Goal: Book appointment/travel/reservation

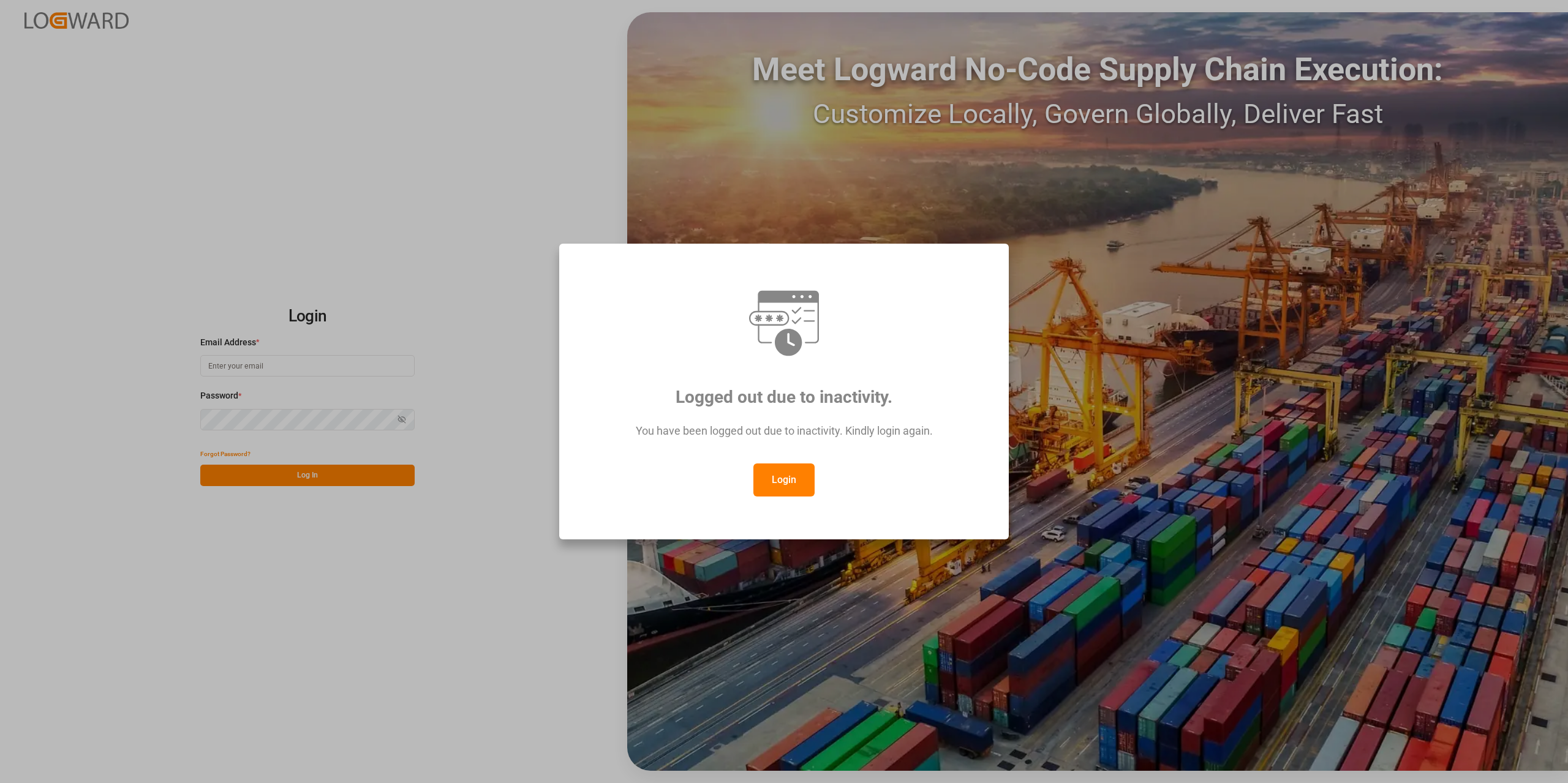
click at [780, 500] on div "Logged out due to inactivity. You have been logged out due to inactivity. Kindl…" at bounding box center [784, 392] width 429 height 276
click at [780, 493] on button "Login" at bounding box center [784, 480] width 61 height 33
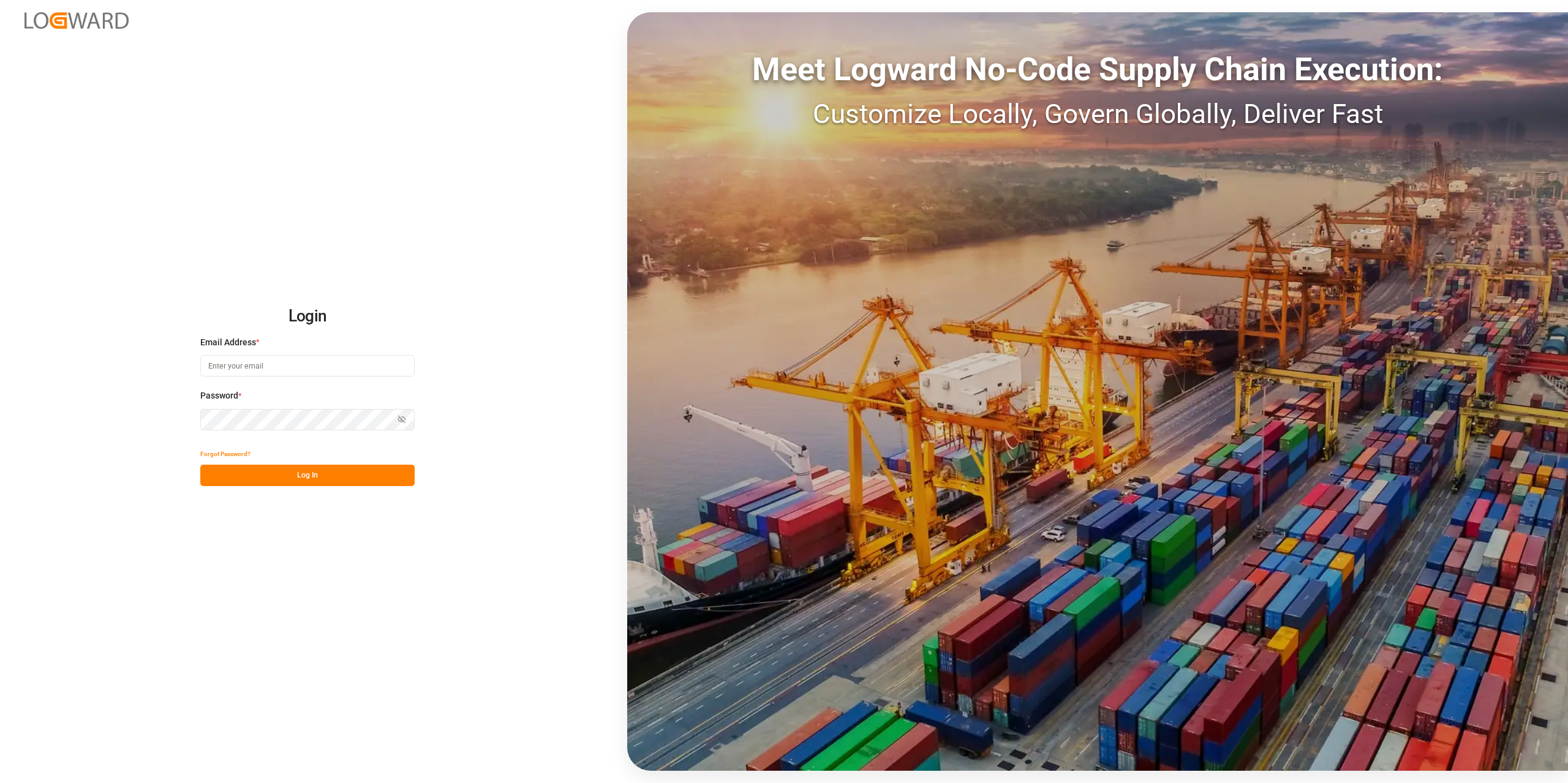
click at [249, 363] on input at bounding box center [307, 366] width 214 height 21
type input "[PERSON_NAME][EMAIL_ADDRESS][DOMAIN_NAME]"
click at [295, 483] on button "Log In" at bounding box center [307, 475] width 214 height 21
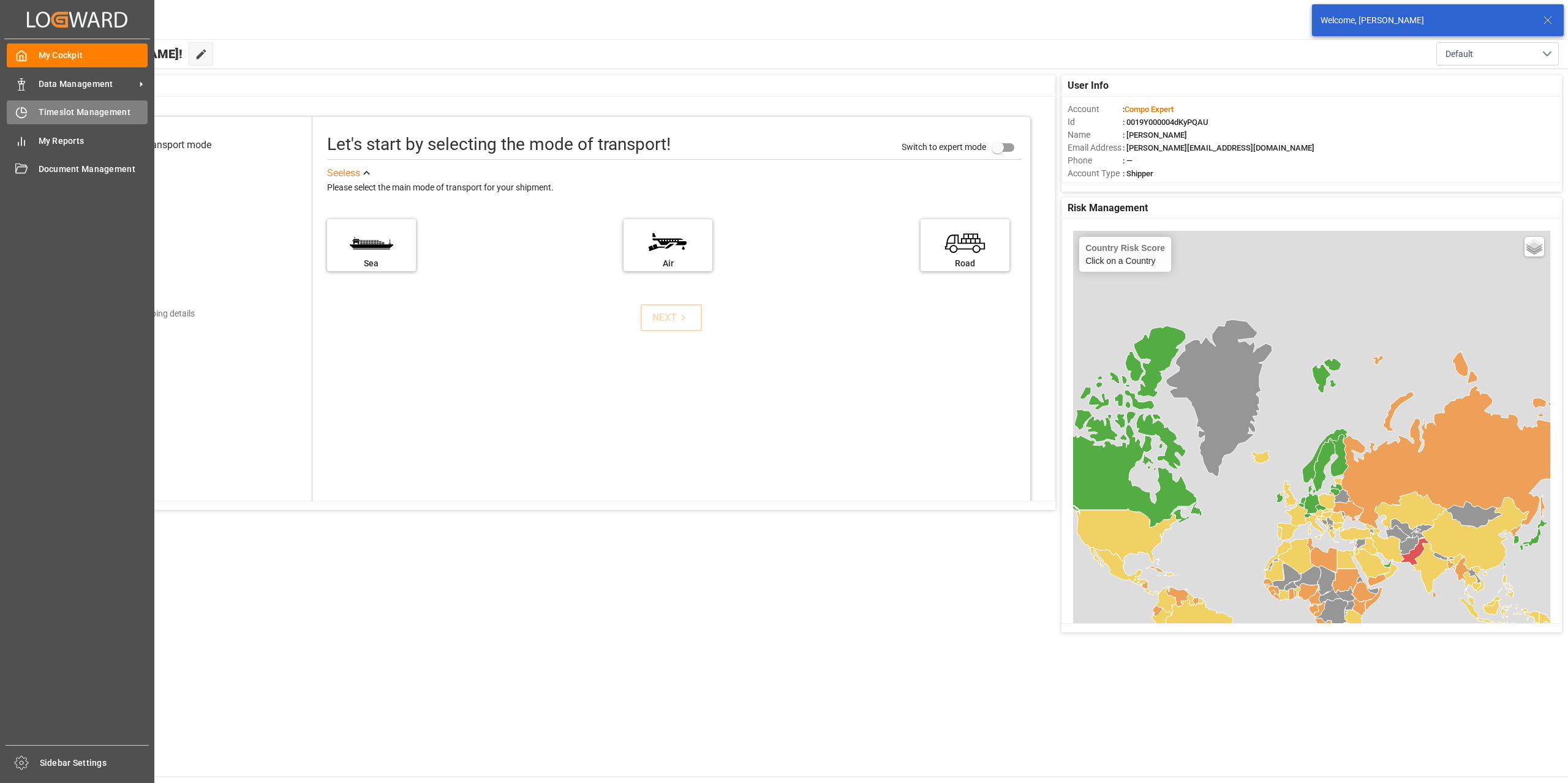
click at [26, 105] on div "Timeslot Management Timeslot Management" at bounding box center [77, 112] width 141 height 24
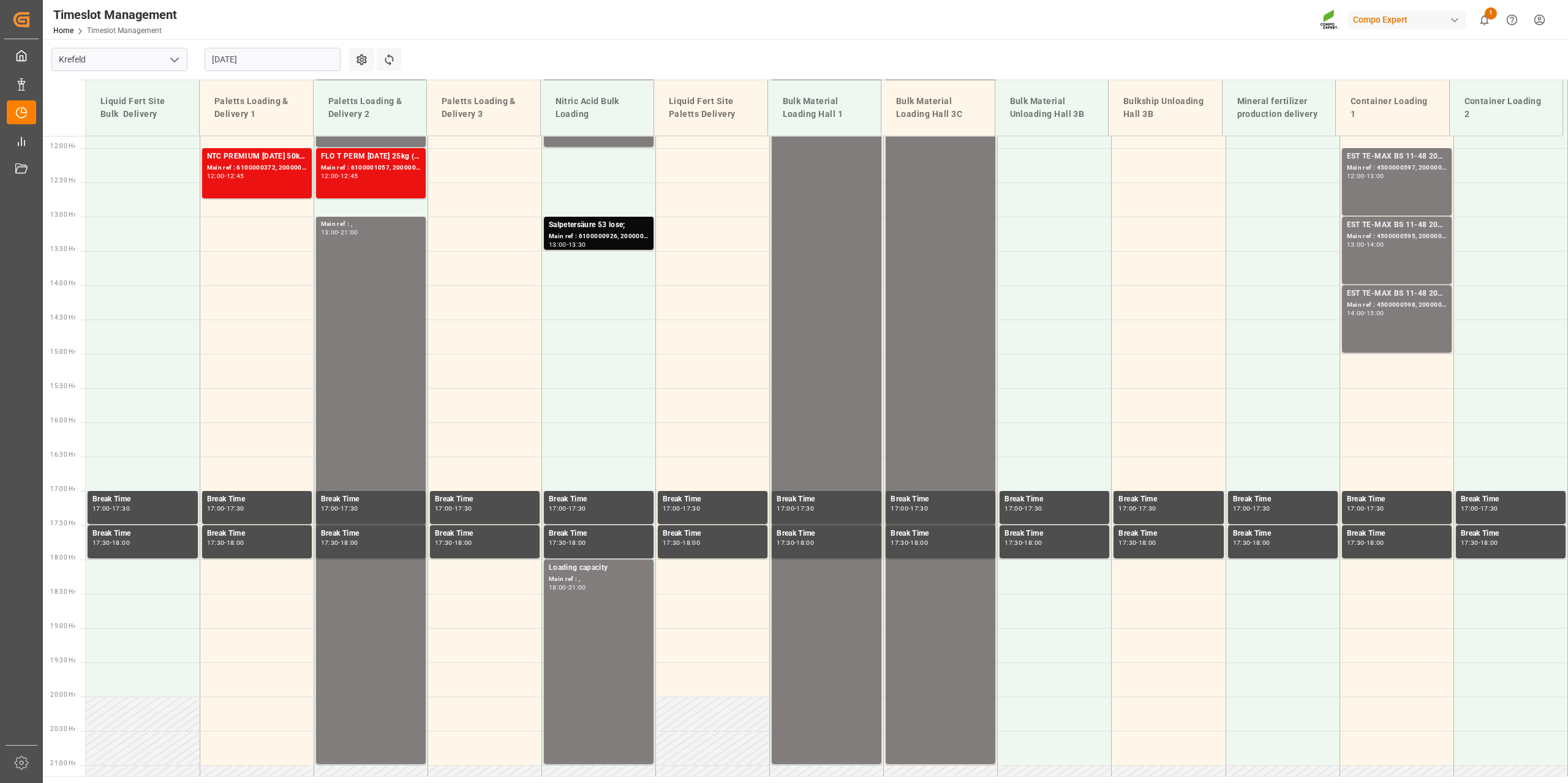
click at [263, 70] on input "[DATE]" at bounding box center [273, 59] width 136 height 23
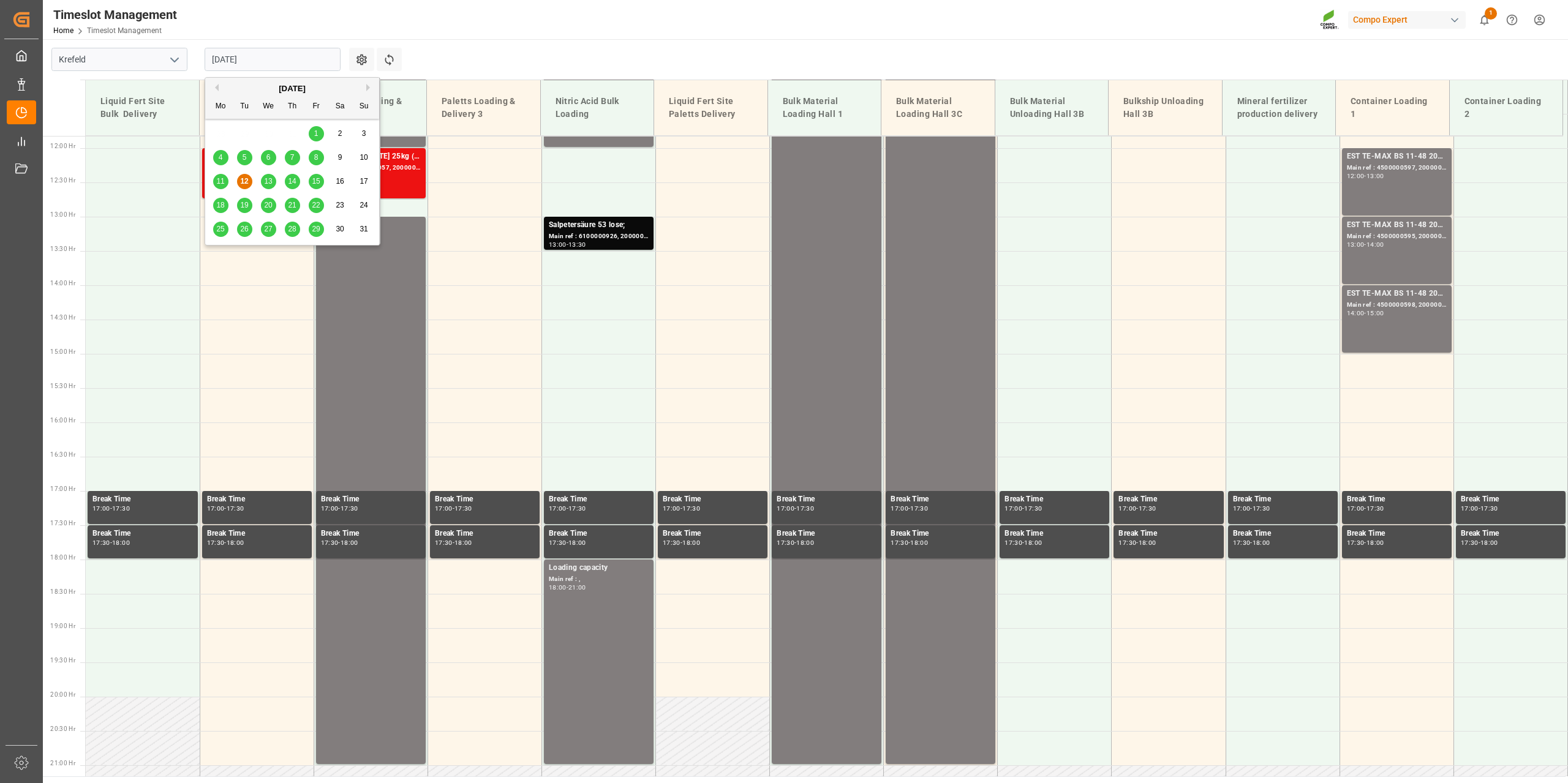
scroll to position [897, 0]
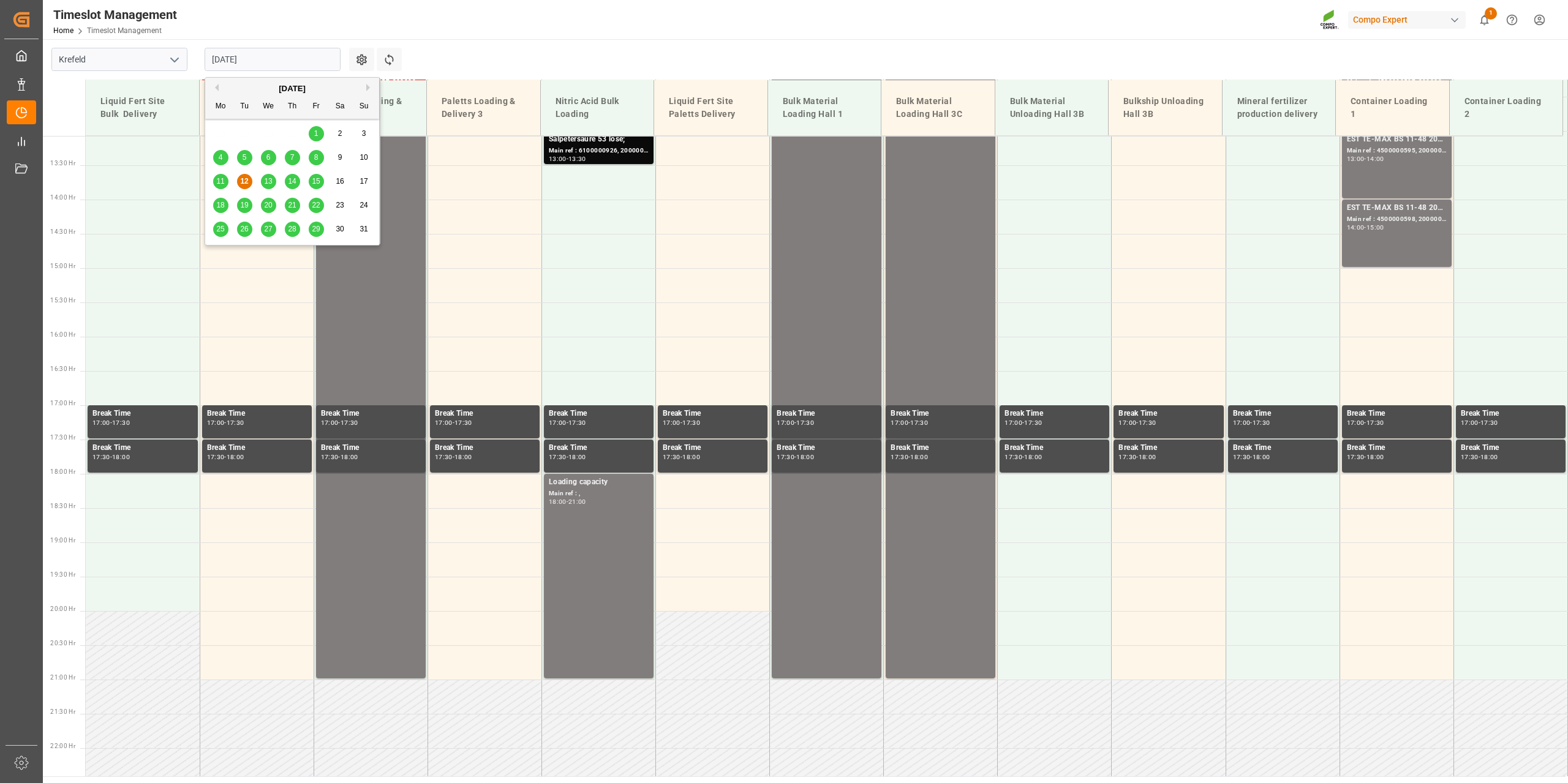
click at [263, 177] on div "13" at bounding box center [268, 182] width 16 height 15
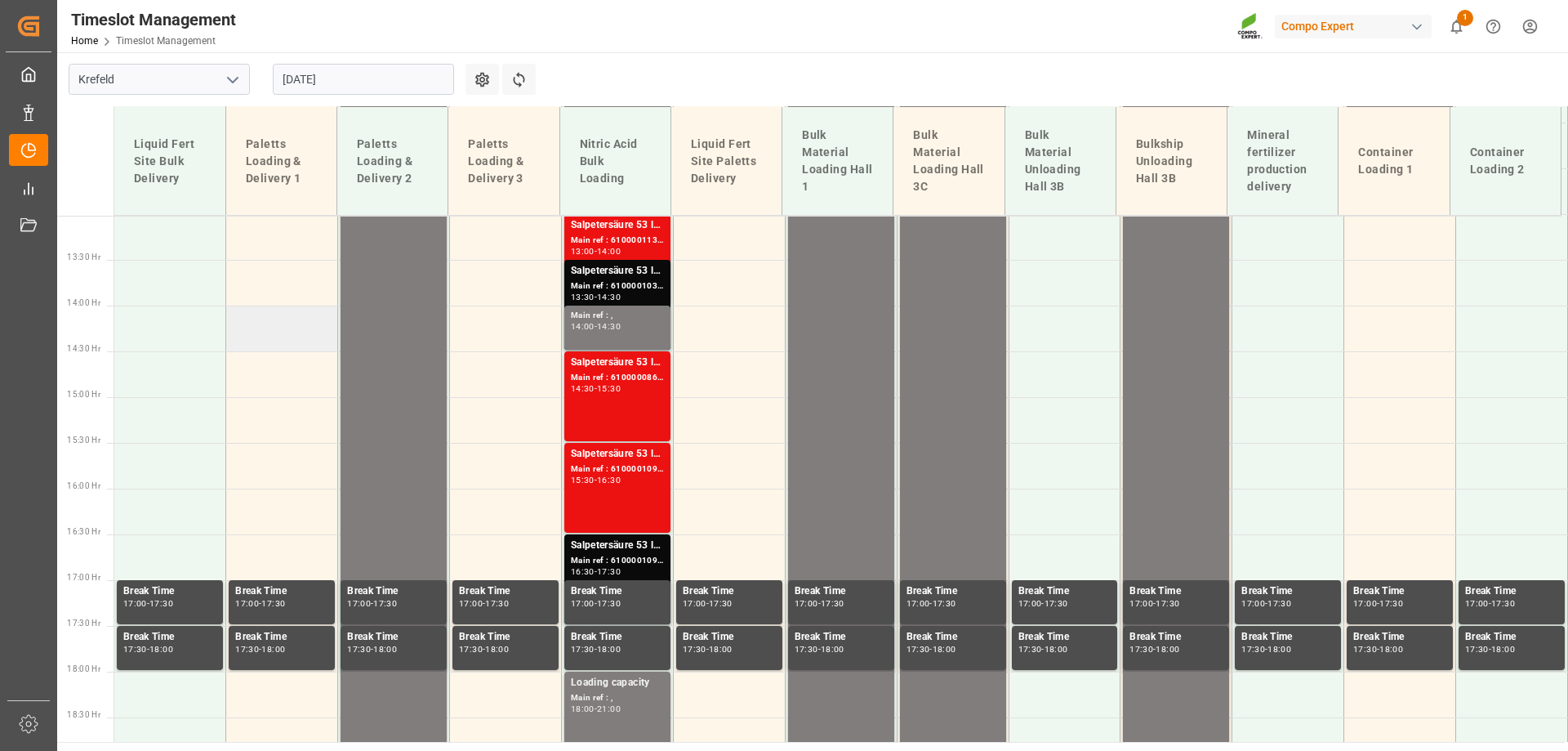
scroll to position [1196, 0]
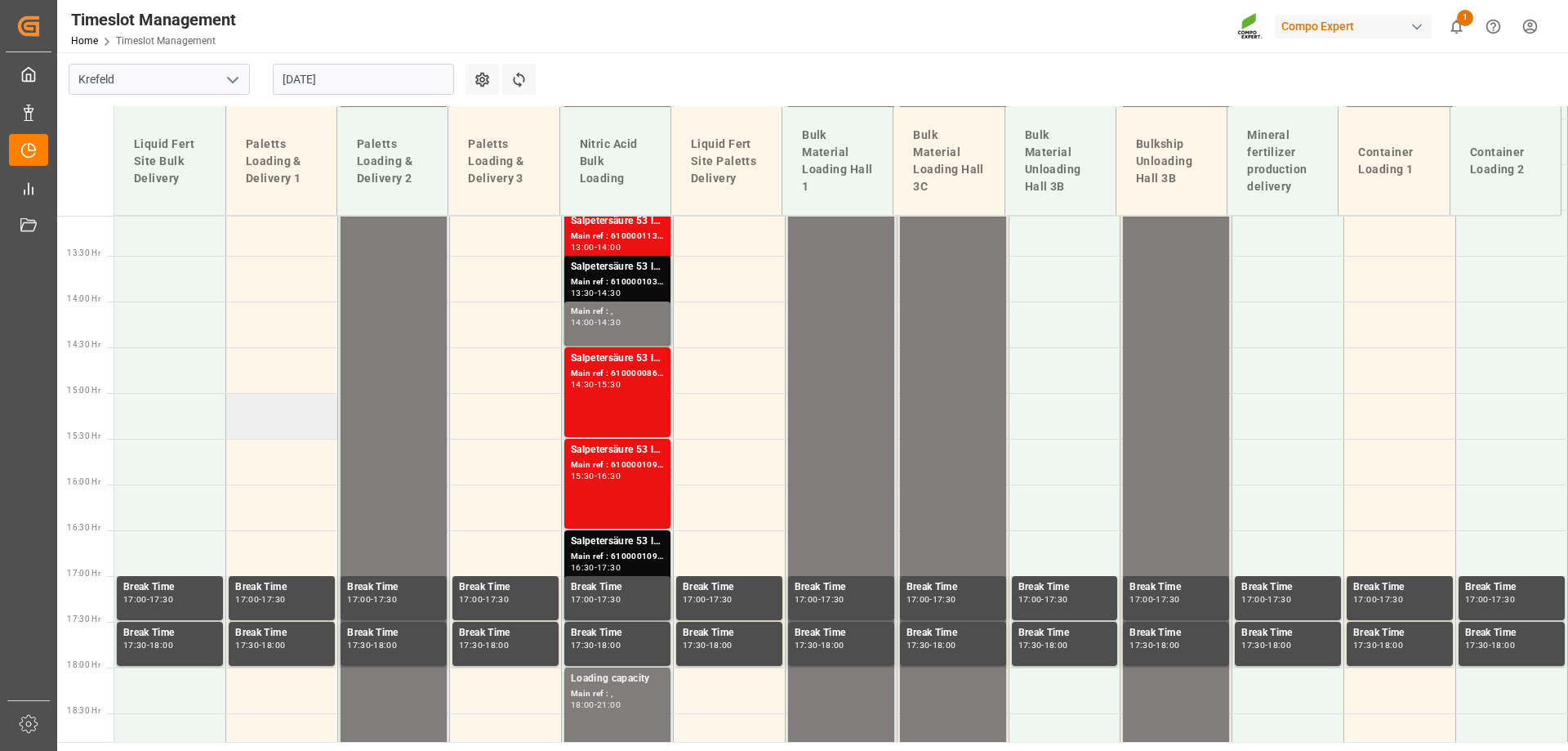
click at [231, 401] on td at bounding box center [282, 415] width 112 height 46
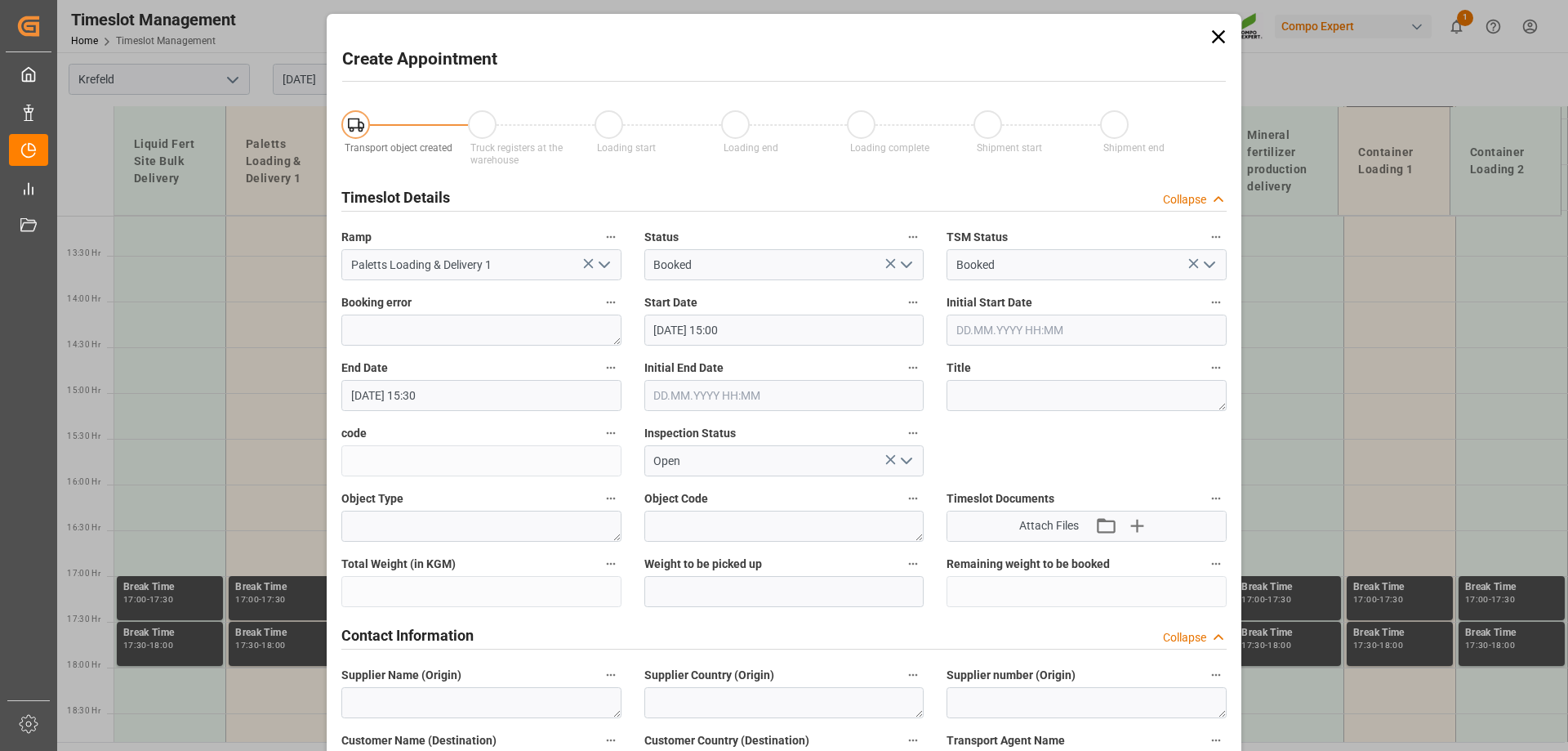
type input "[DATE] 15:00"
type input "[DATE] 15:30"
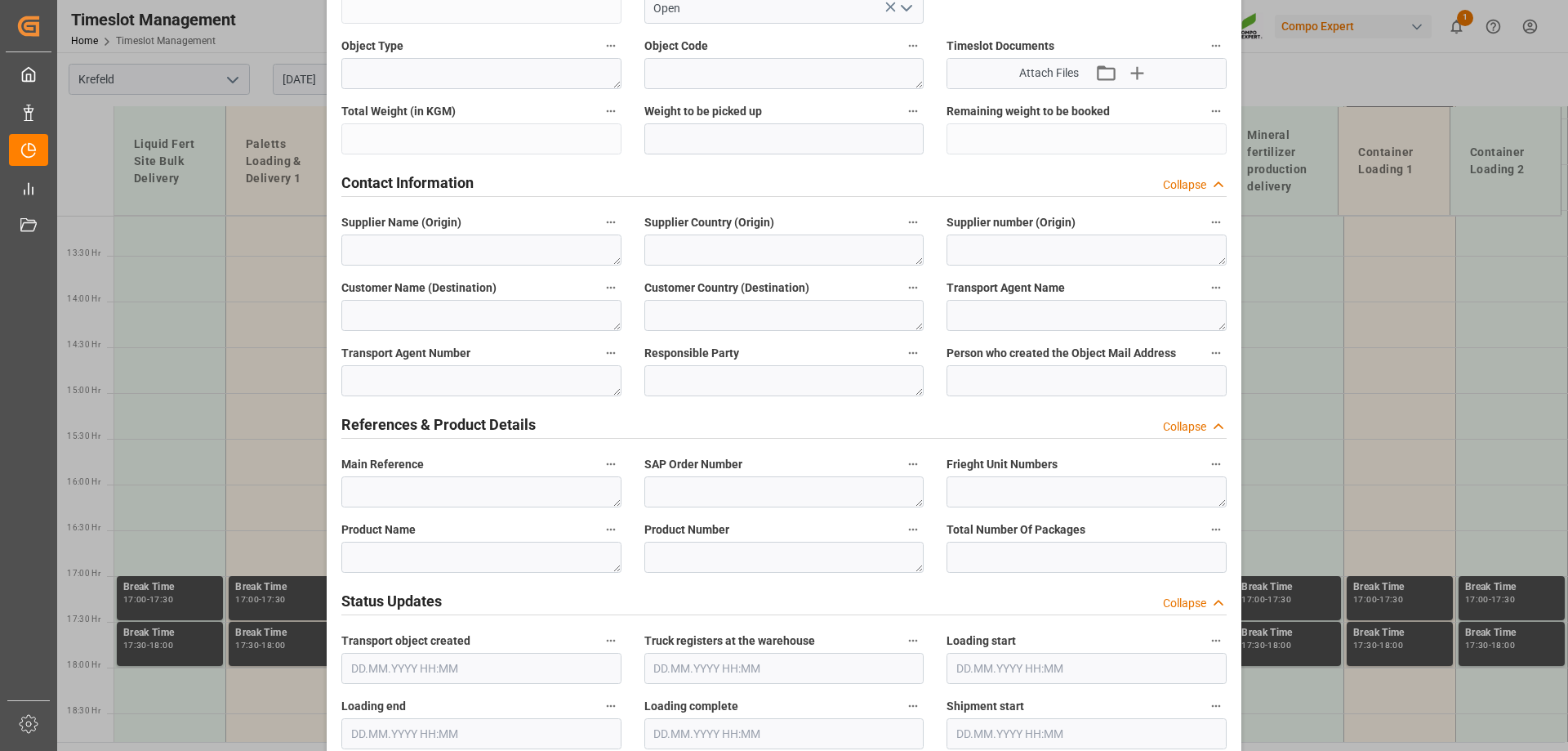
scroll to position [1516, 0]
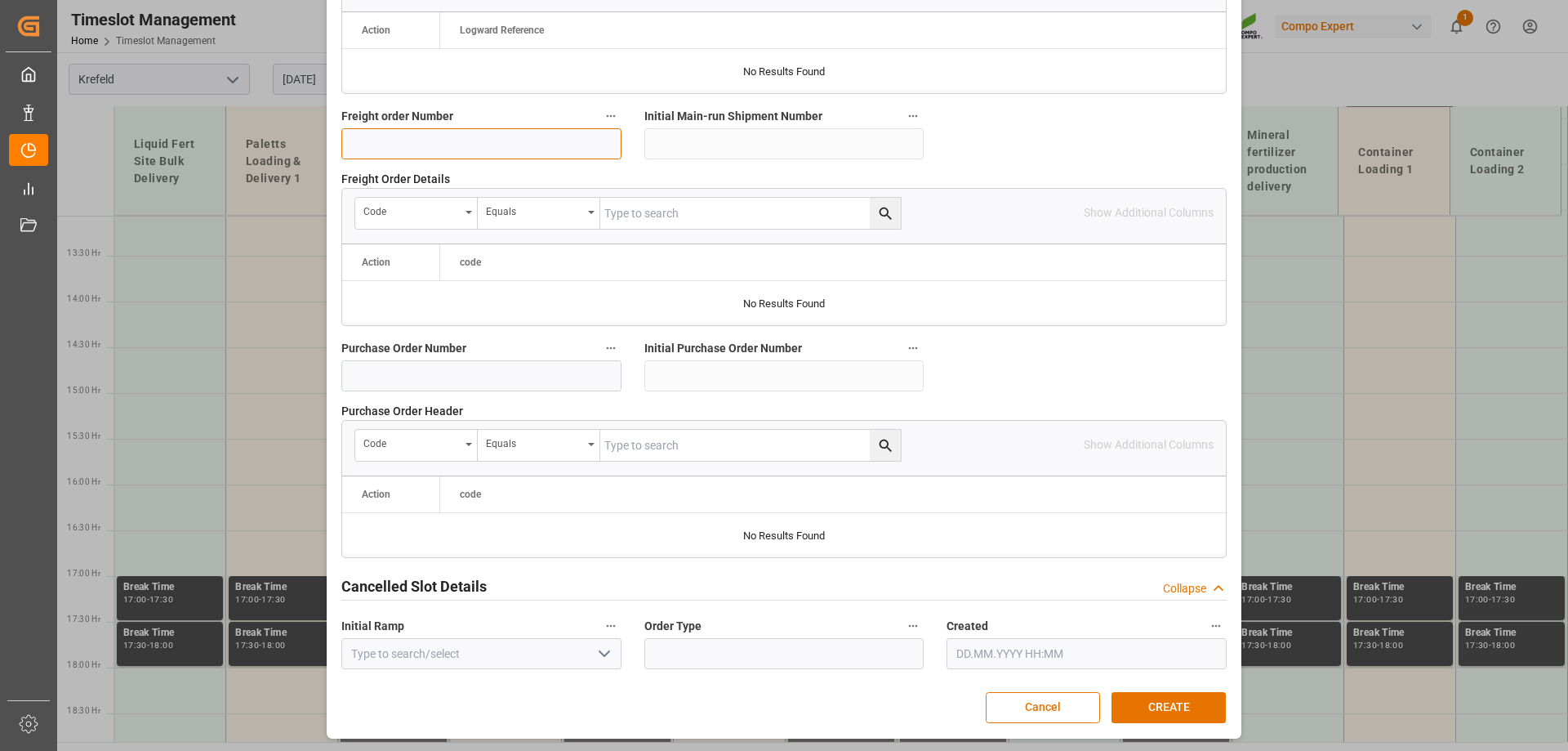
click at [450, 152] on input at bounding box center [481, 143] width 280 height 31
click at [502, 152] on input at bounding box center [481, 143] width 280 height 31
paste input "6100001056"
type input "6100001056"
click at [1186, 716] on button "CREATE" at bounding box center [1169, 707] width 114 height 31
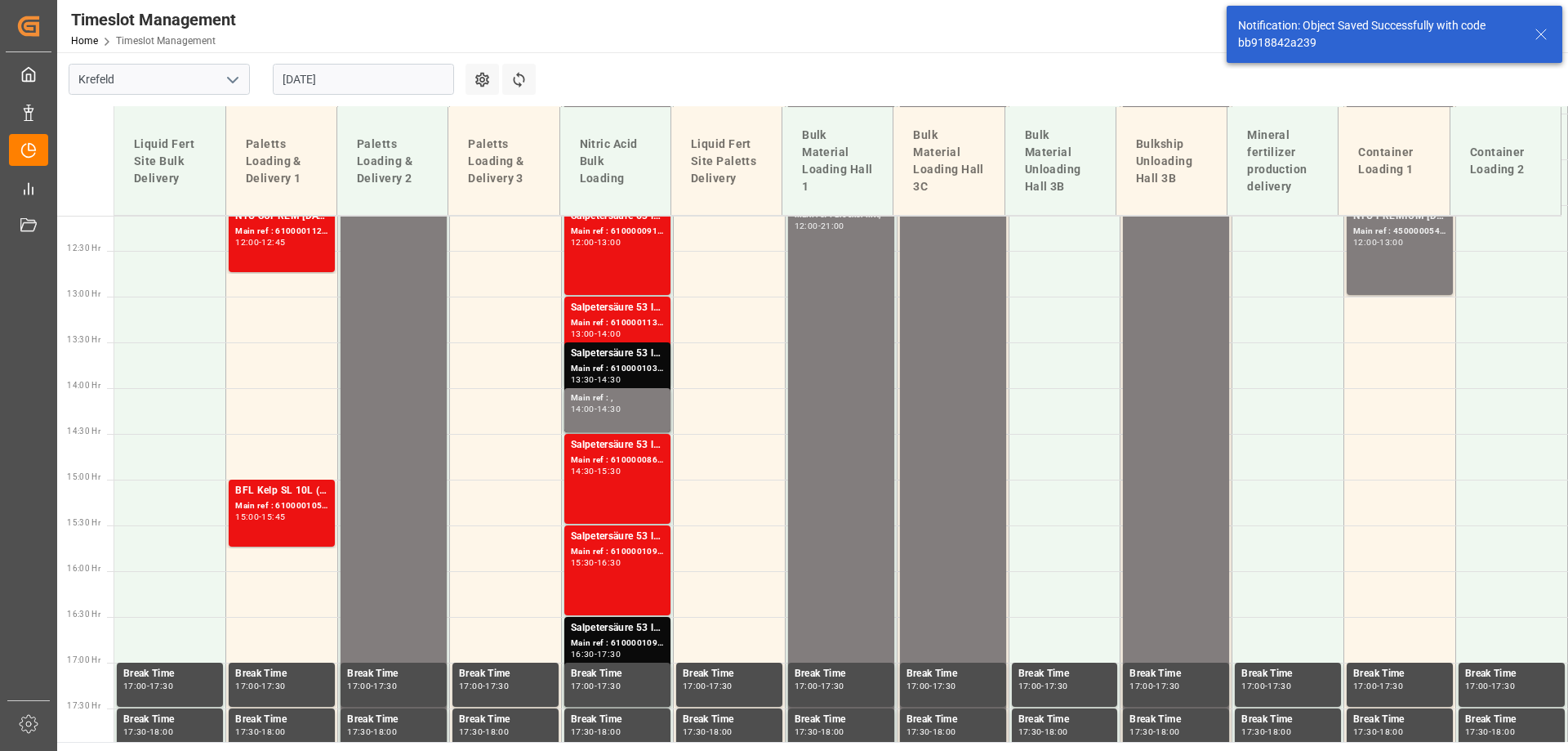
scroll to position [1322, 0]
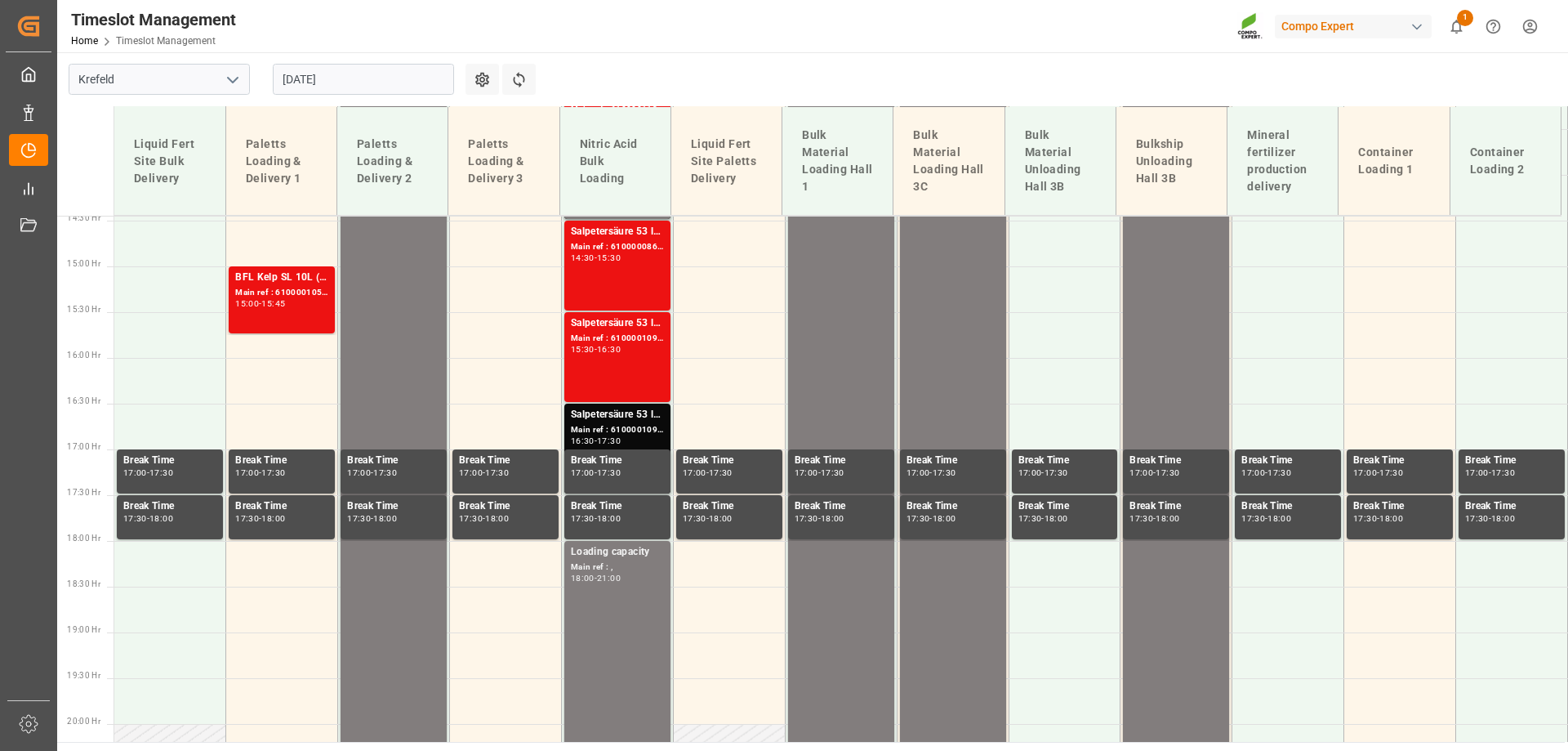
click at [357, 75] on input "[DATE]" at bounding box center [364, 79] width 181 height 31
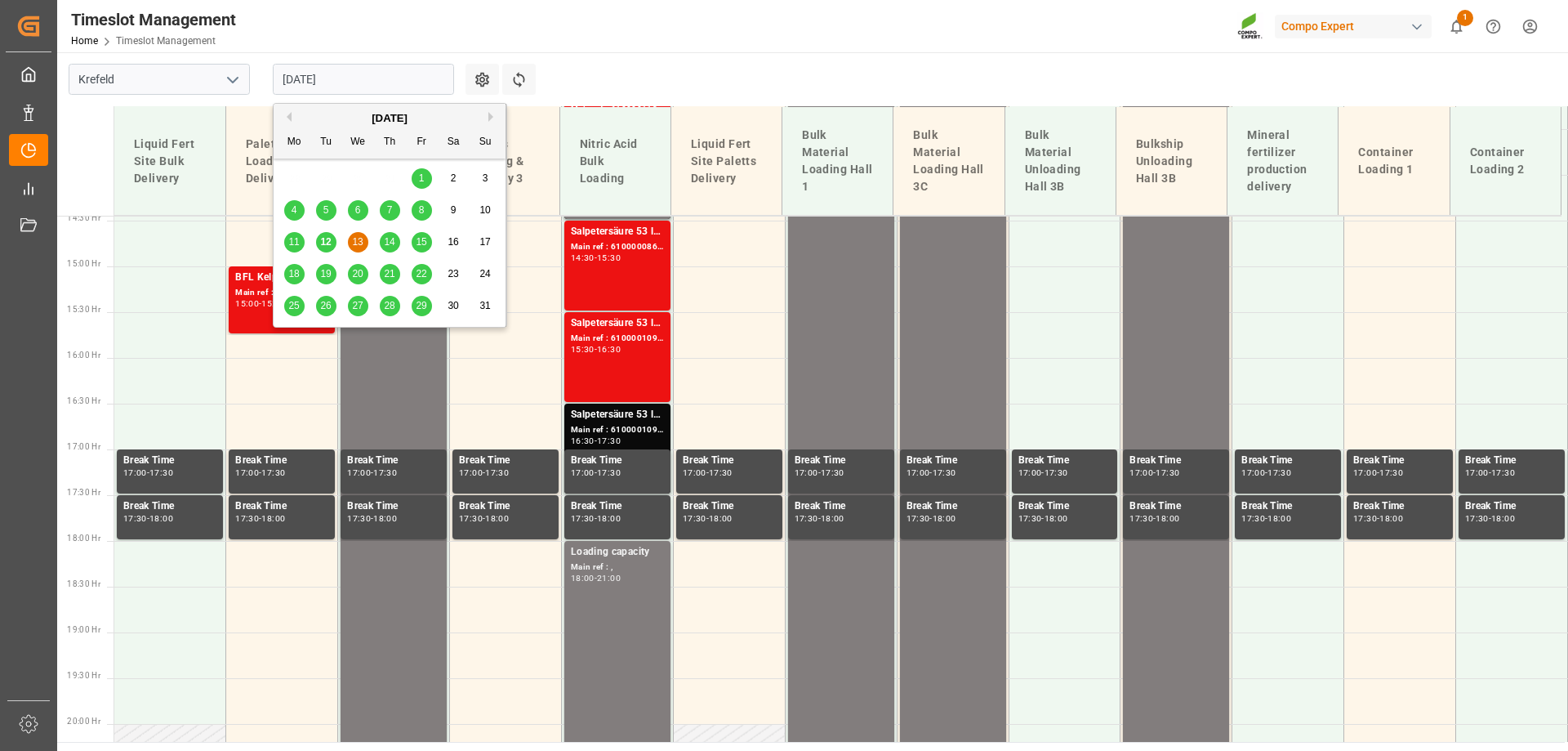
click at [391, 241] on span "14" at bounding box center [389, 242] width 11 height 12
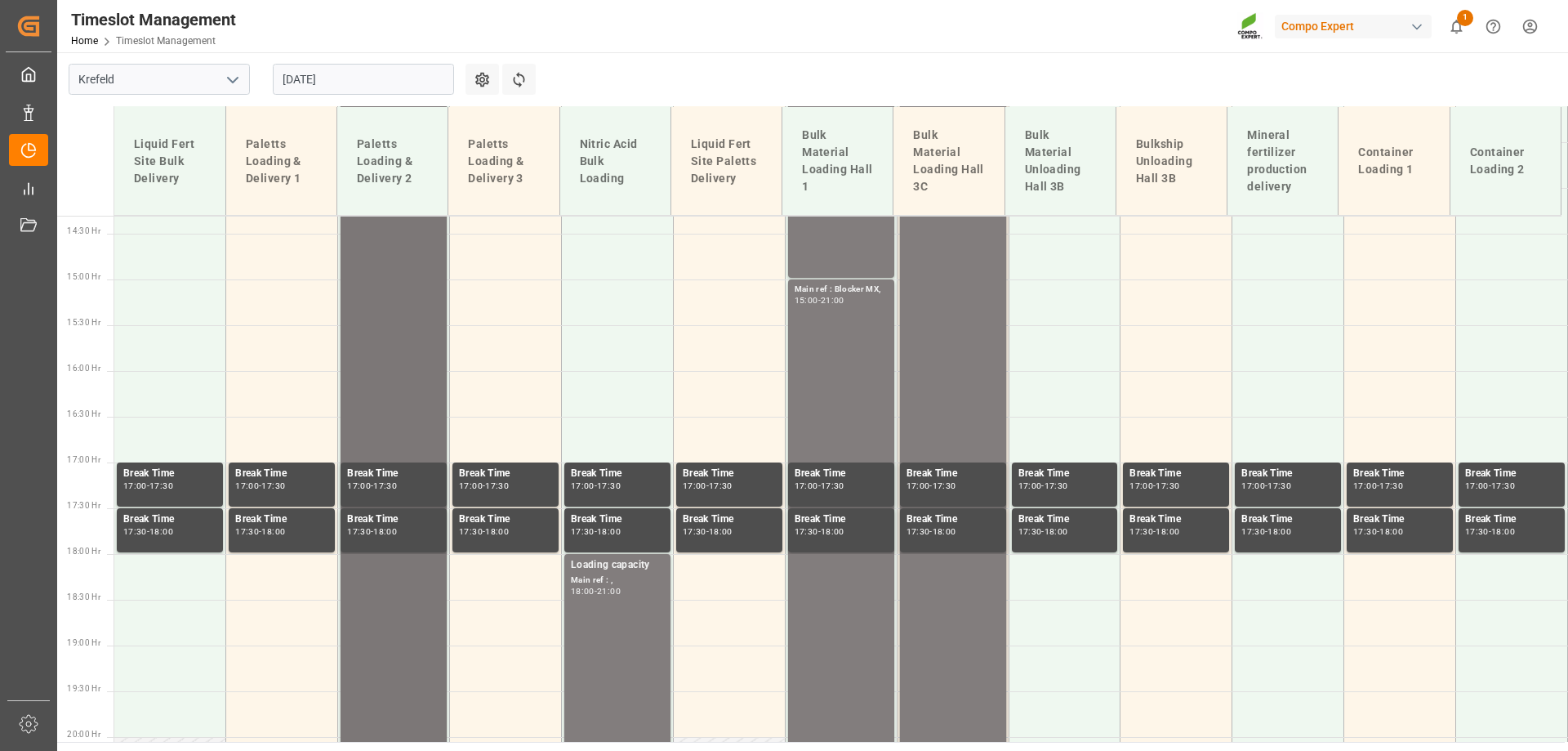
scroll to position [1181, 0]
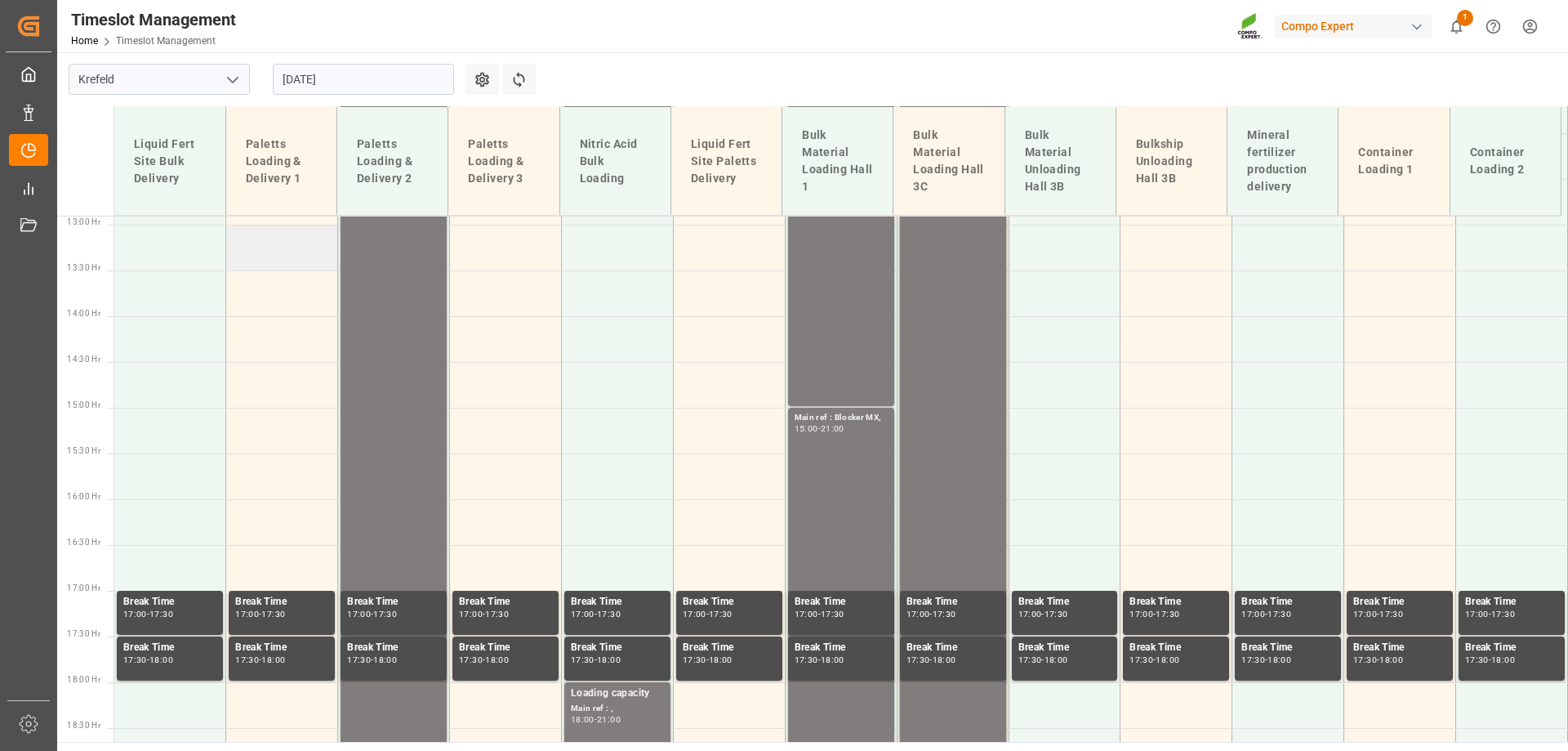
click at [264, 259] on td at bounding box center [282, 247] width 112 height 46
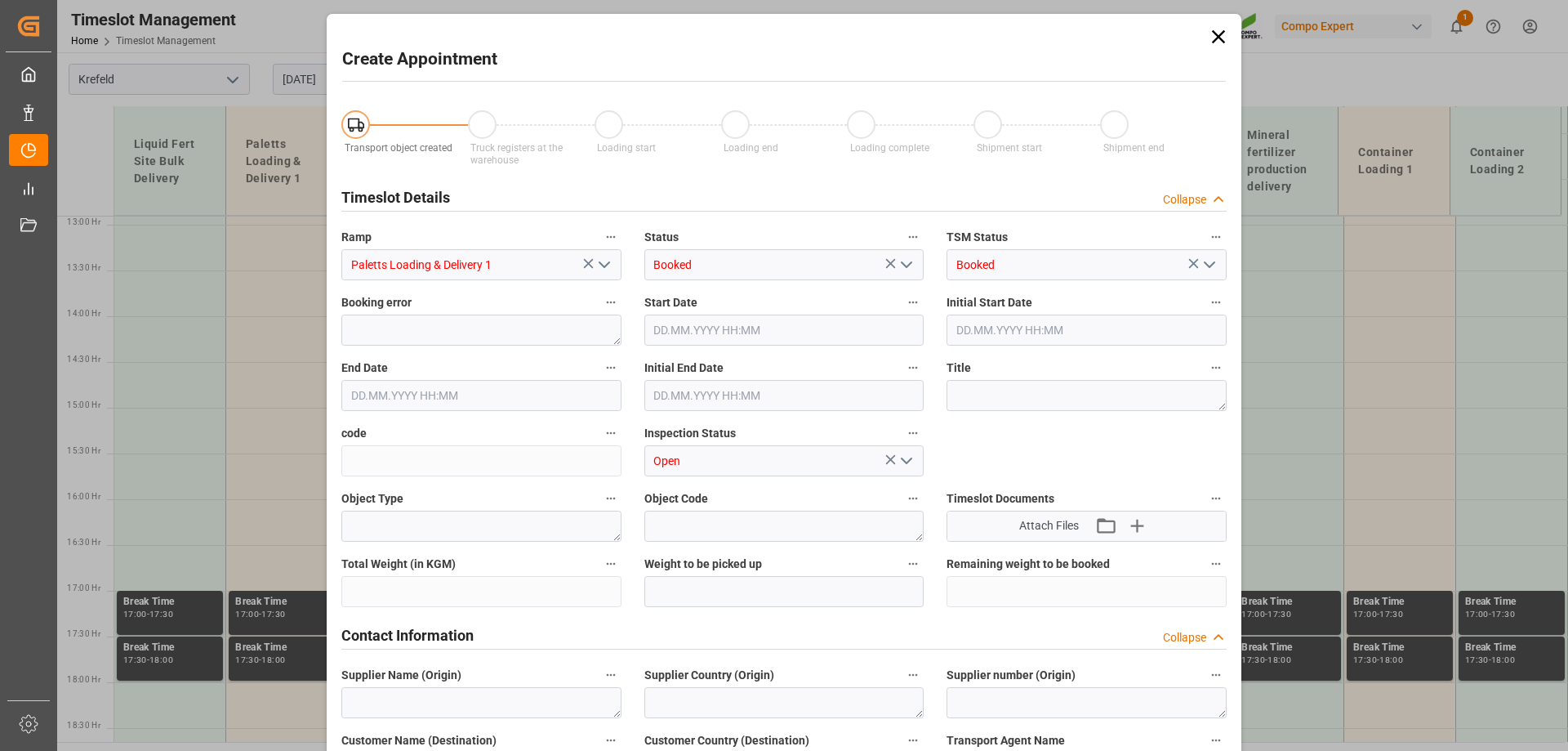
type input "[DATE] 13:00"
type input "[DATE] 13:30"
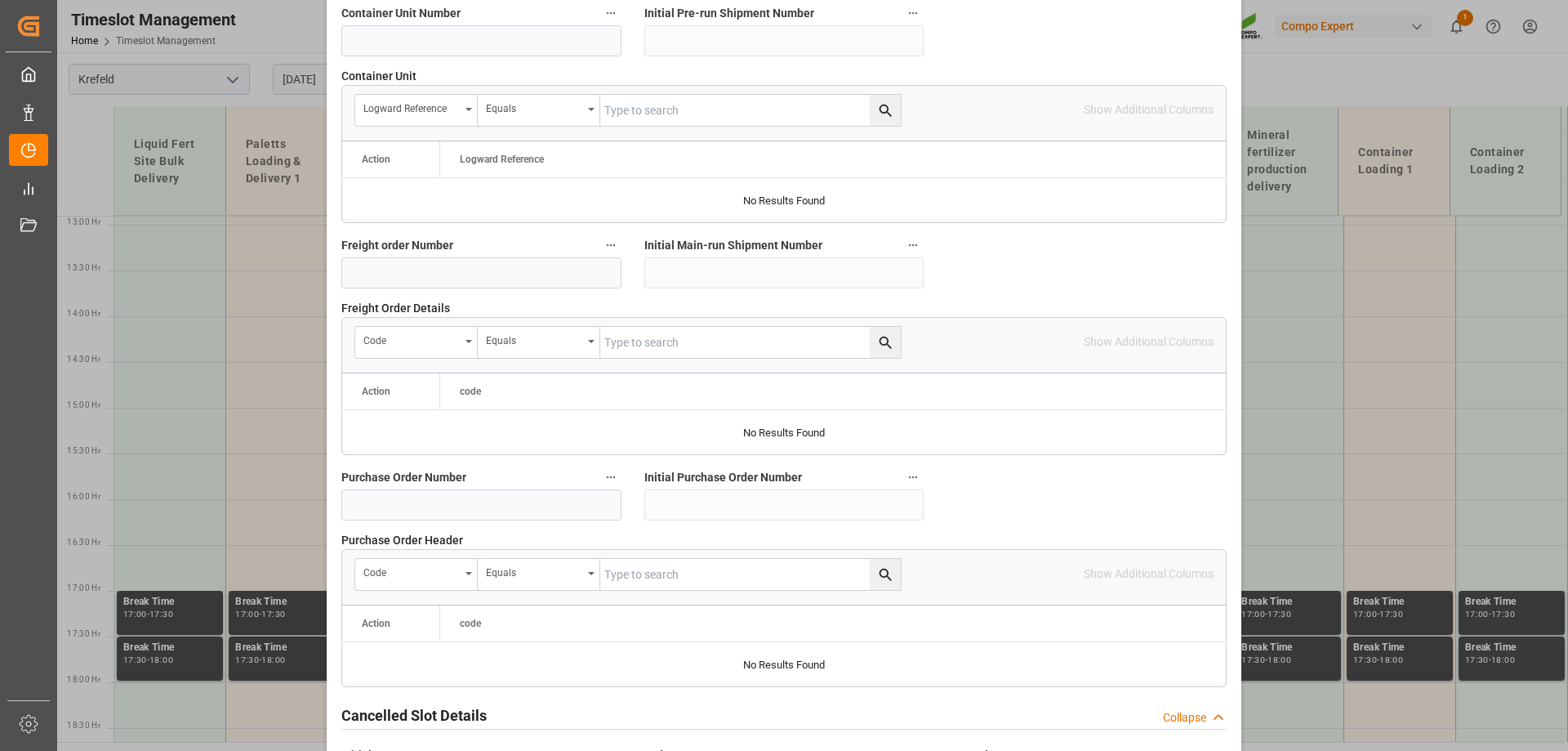
scroll to position [1388, 0]
click at [465, 275] on input at bounding box center [481, 271] width 280 height 31
paste input "6100001120"
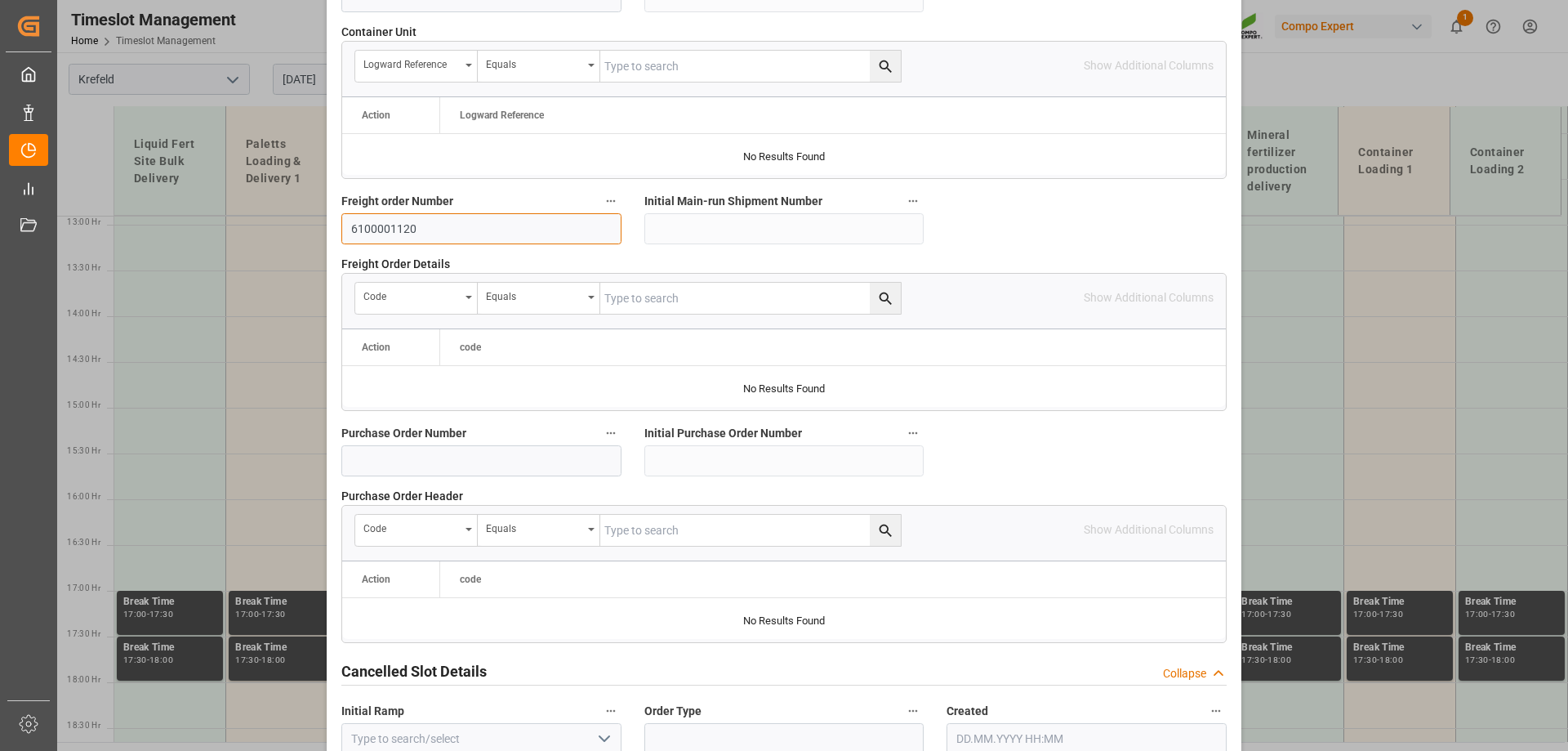
scroll to position [1516, 0]
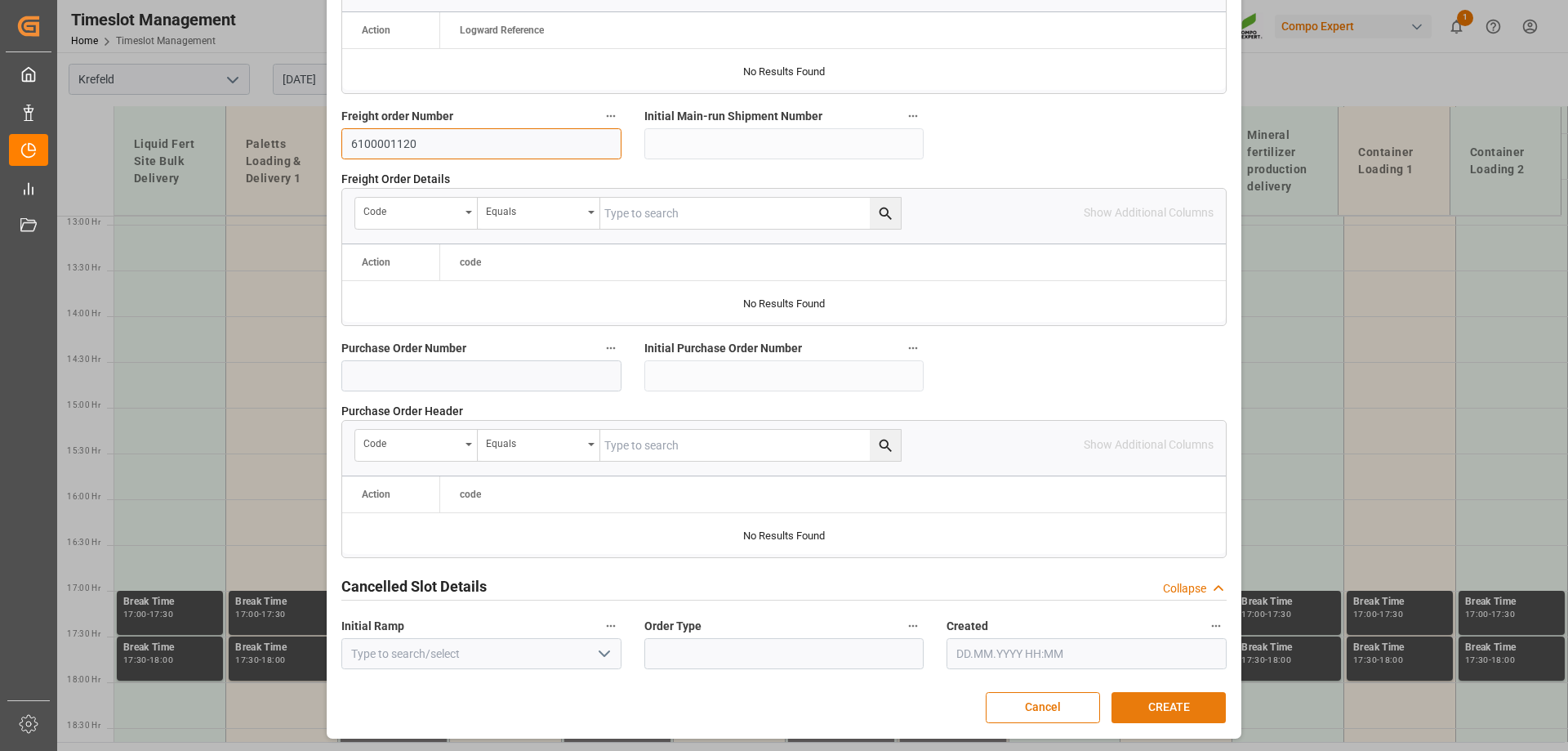
type input "6100001120"
click at [1200, 715] on button "CREATE" at bounding box center [1169, 707] width 114 height 31
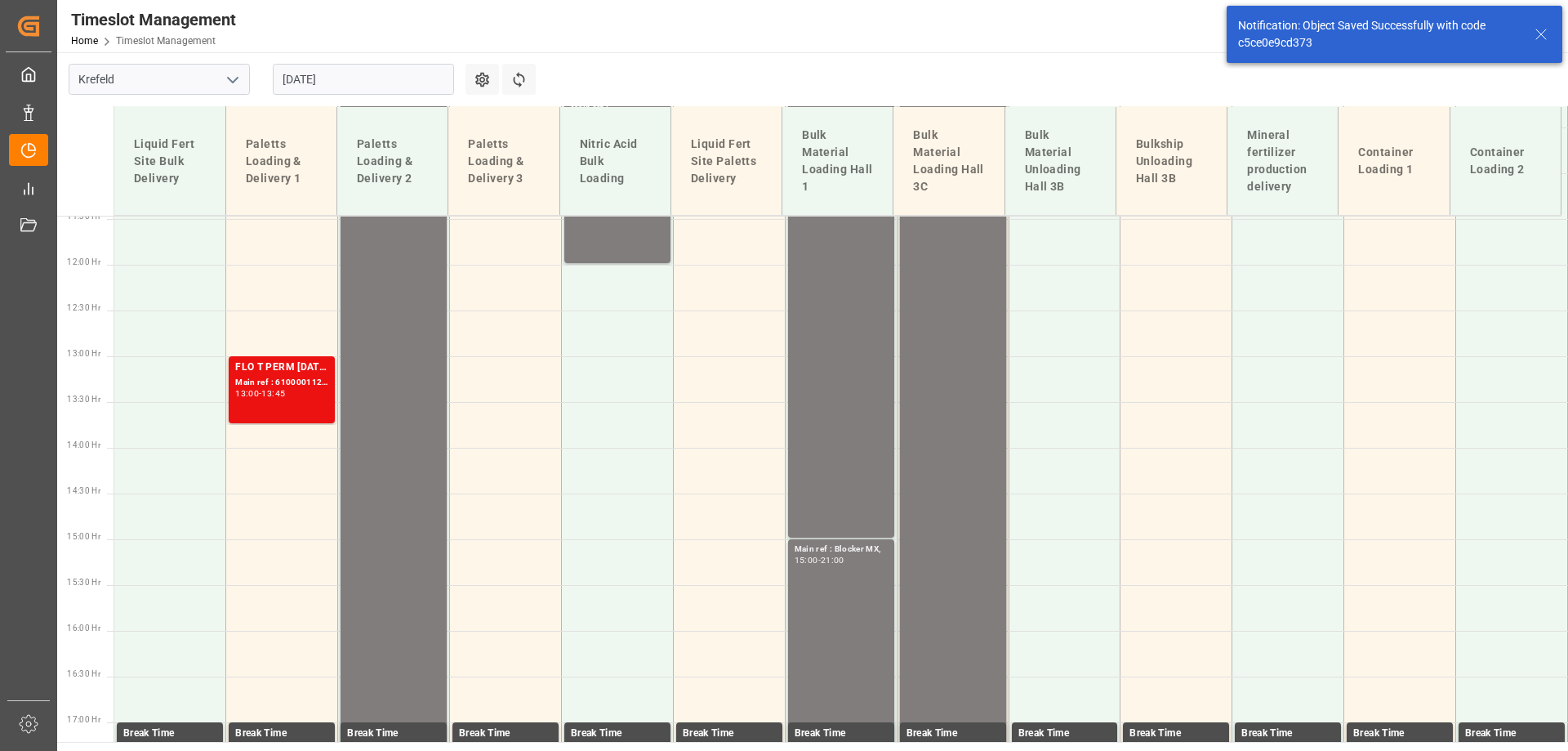
scroll to position [1139, 0]
